Goal: Use online tool/utility: Utilize a website feature to perform a specific function

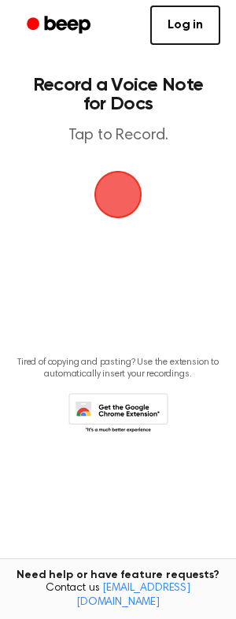
click at [100, 187] on span "button" at bounding box center [118, 194] width 63 height 63
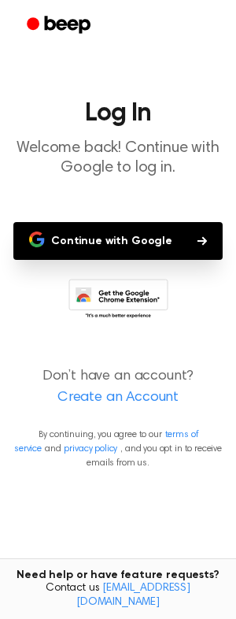
click at [97, 221] on main "Log In Welcome back! Continue with Google to log in. Continue with Google Don’t…" at bounding box center [118, 309] width 236 height 619
click at [96, 237] on button "Continue with Google" at bounding box center [117, 241] width 209 height 38
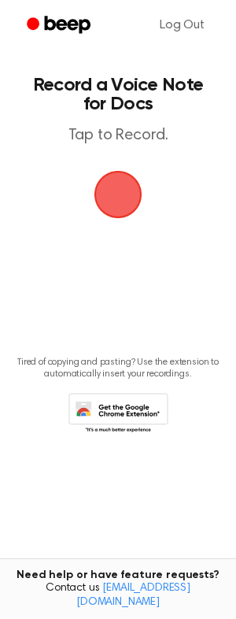
click at [103, 198] on span "button" at bounding box center [118, 194] width 73 height 73
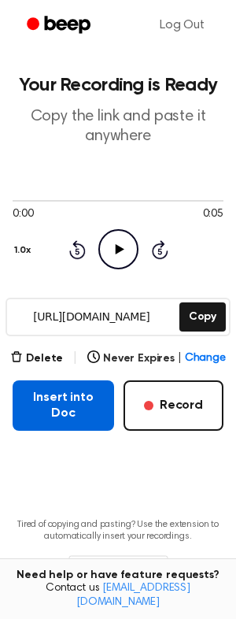
click at [54, 400] on button "Insert into Doc" at bounding box center [64, 405] width 102 height 50
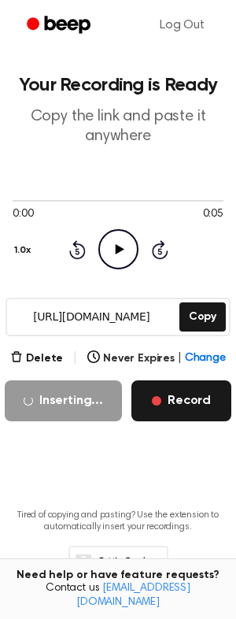
click at [168, 390] on button "Record" at bounding box center [181, 400] width 100 height 41
